Goal: Information Seeking & Learning: Learn about a topic

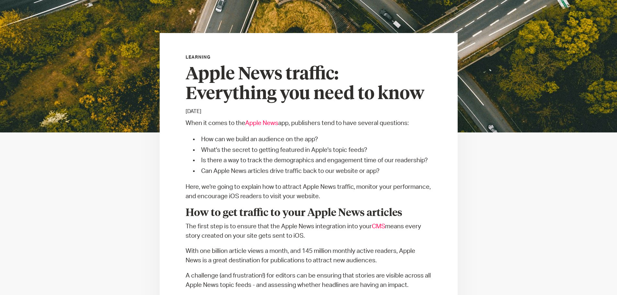
scroll to position [162, 0]
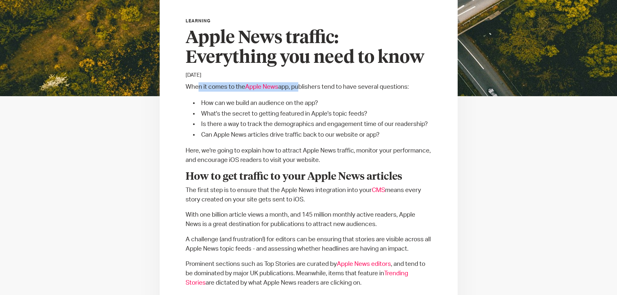
drag, startPoint x: 199, startPoint y: 83, endPoint x: 298, endPoint y: 87, distance: 99.5
click at [298, 87] on p "When it comes to the Apple News app, publishers tend to have several questions:" at bounding box center [309, 86] width 246 height 9
drag, startPoint x: 298, startPoint y: 87, endPoint x: 311, endPoint y: 87, distance: 12.6
click at [298, 87] on p "When it comes to the Apple News app, publishers tend to have several questions:" at bounding box center [309, 86] width 246 height 9
drag, startPoint x: 322, startPoint y: 86, endPoint x: 339, endPoint y: 85, distance: 16.5
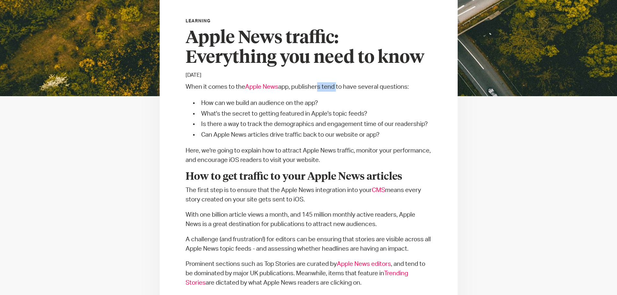
click at [338, 85] on p "When it comes to the Apple News app, publishers tend to have several questions:" at bounding box center [309, 86] width 246 height 9
drag, startPoint x: 340, startPoint y: 85, endPoint x: 400, endPoint y: 87, distance: 60.0
click at [400, 87] on p "When it comes to the Apple News app, publishers tend to have several questions:" at bounding box center [309, 86] width 246 height 9
drag, startPoint x: 204, startPoint y: 102, endPoint x: 323, endPoint y: 104, distance: 119.6
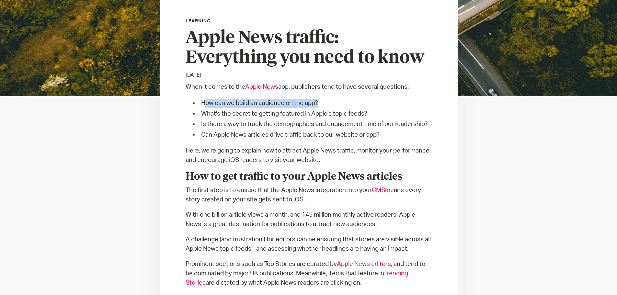
click at [323, 104] on li "How can we build an audience on the app?" at bounding box center [315, 103] width 233 height 9
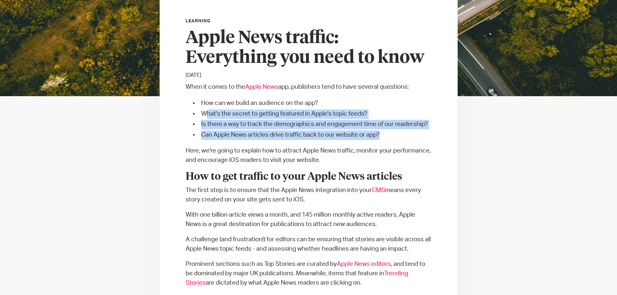
drag, startPoint x: 207, startPoint y: 114, endPoint x: 380, endPoint y: 131, distance: 173.8
click at [380, 131] on ul "How can we build an audience on the app? What's the secret to getting featured …" at bounding box center [309, 119] width 246 height 43
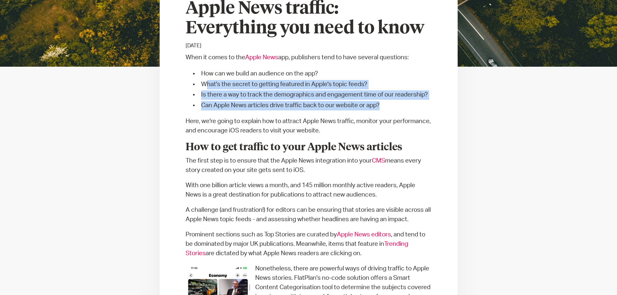
scroll to position [227, 0]
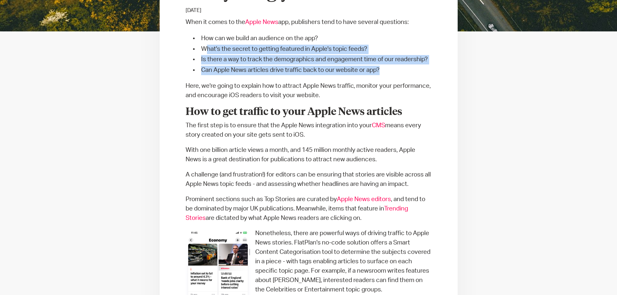
drag, startPoint x: 181, startPoint y: 127, endPoint x: 341, endPoint y: 131, distance: 160.1
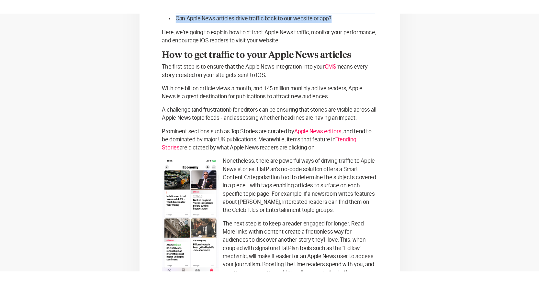
scroll to position [292, 0]
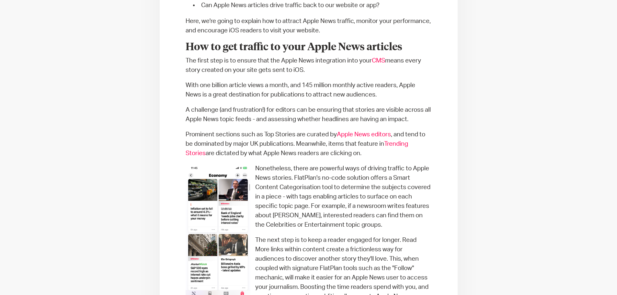
click at [360, 107] on p "A challenge (and frustration!) for editors can be ensuring that stories are vis…" at bounding box center [309, 114] width 246 height 19
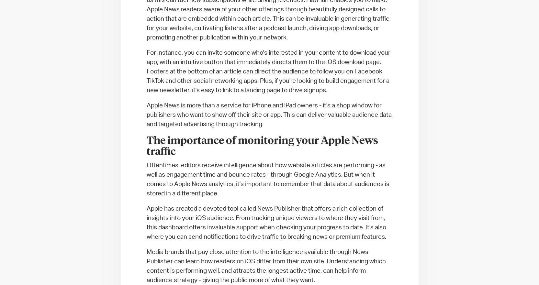
scroll to position [683, 0]
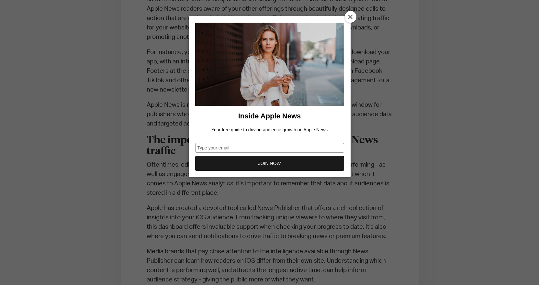
click at [350, 16] on icon at bounding box center [350, 17] width 5 height 5
